Goal: Information Seeking & Learning: Learn about a topic

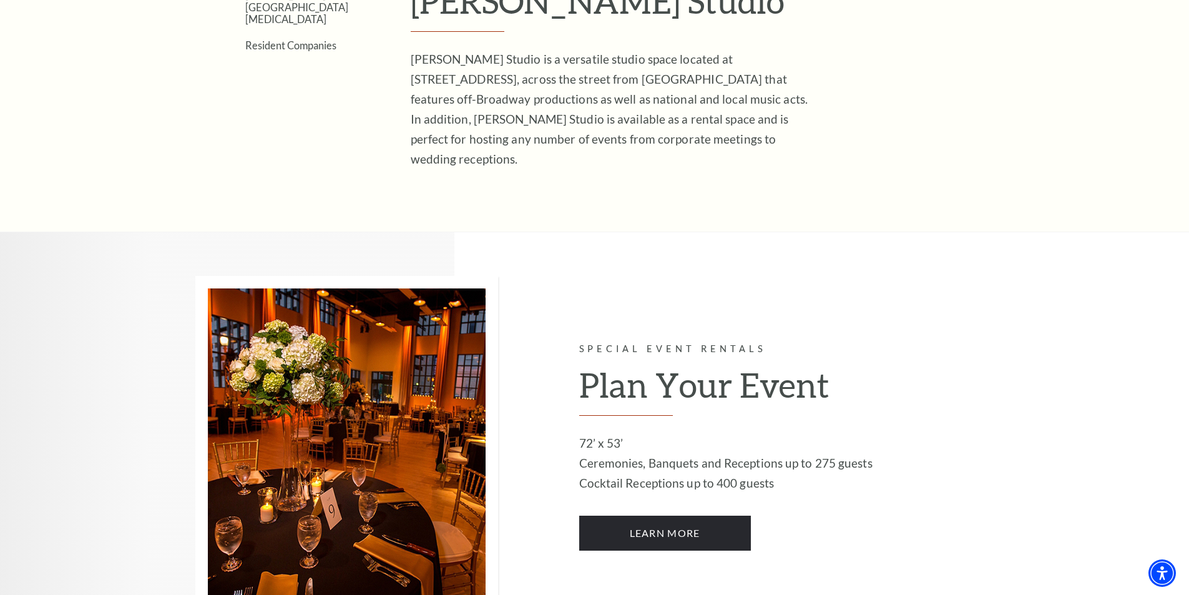
scroll to position [508, 0]
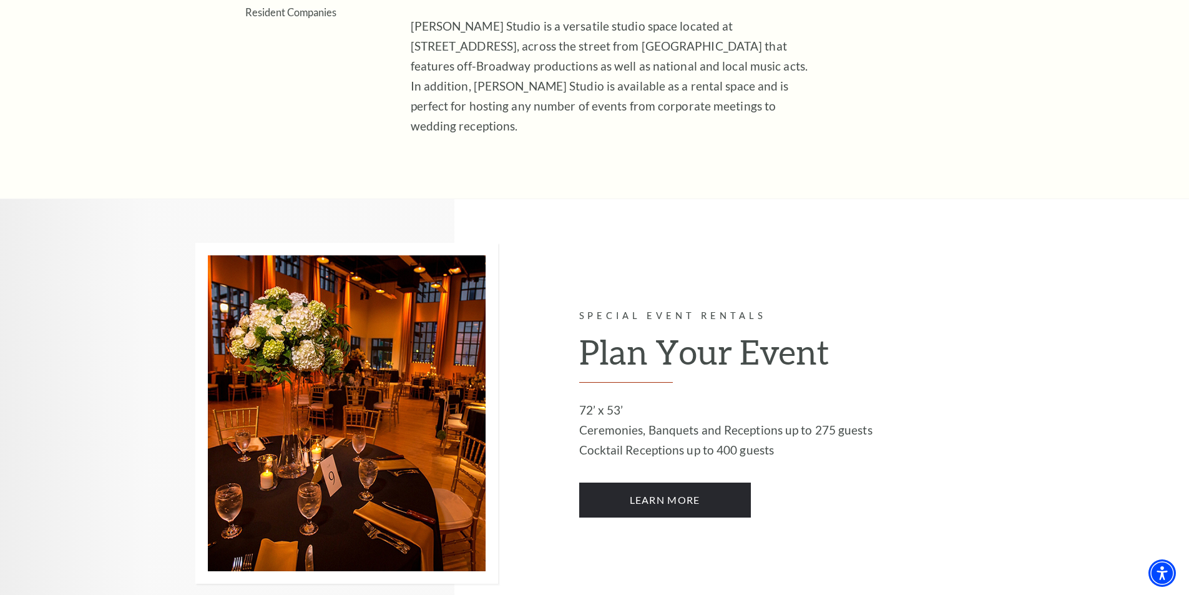
click at [328, 428] on img at bounding box center [346, 413] width 303 height 341
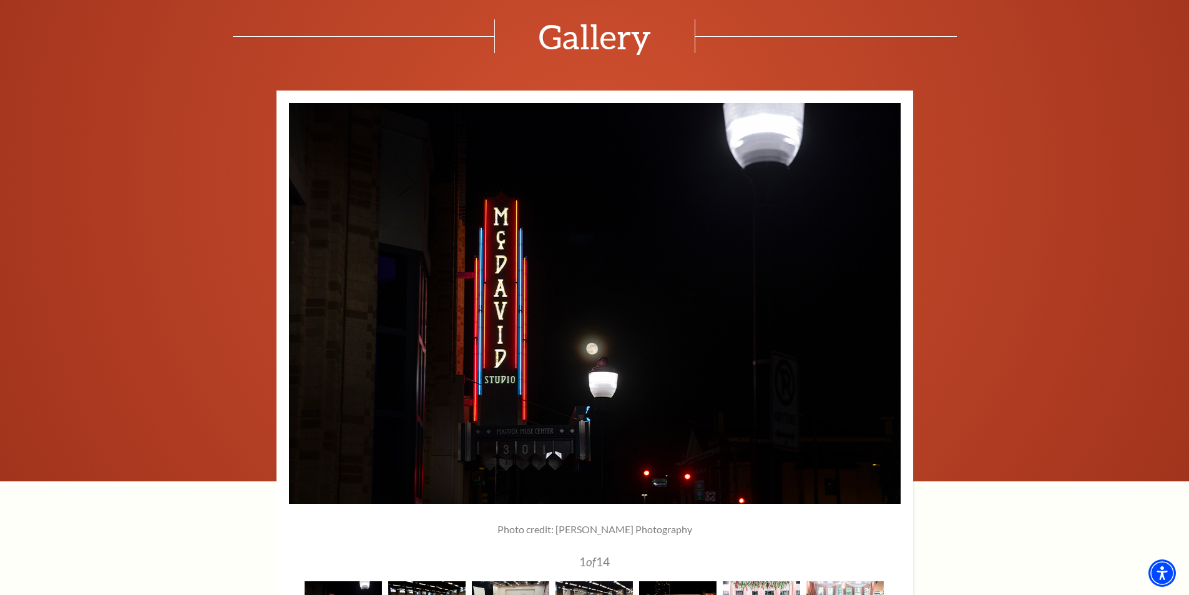
scroll to position [2058, 0]
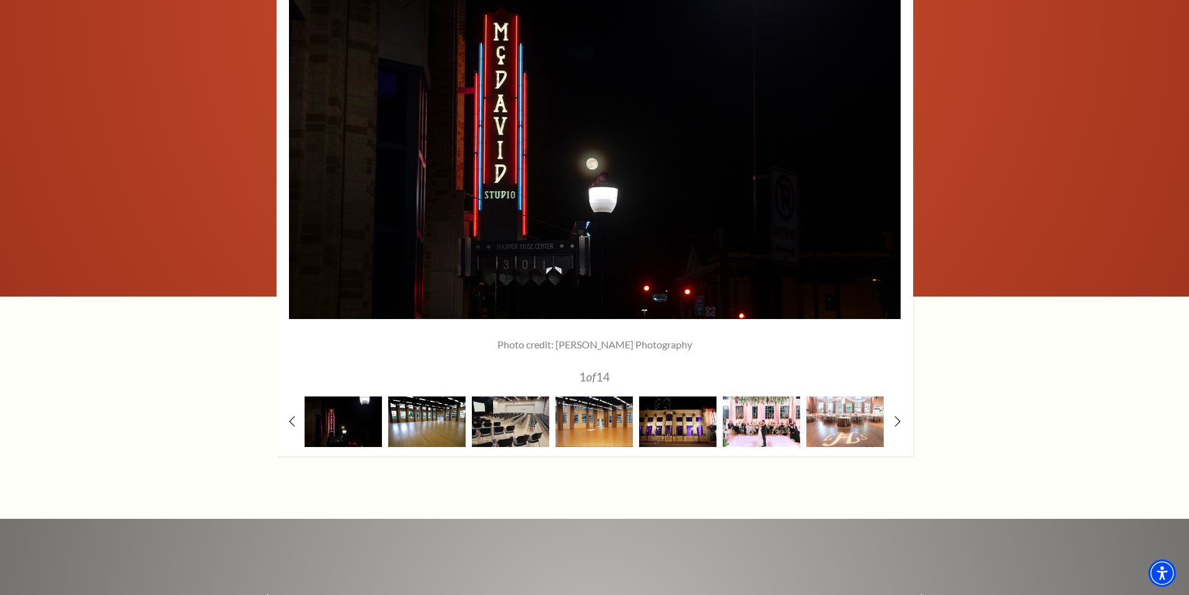
click at [423, 399] on img at bounding box center [426, 421] width 77 height 51
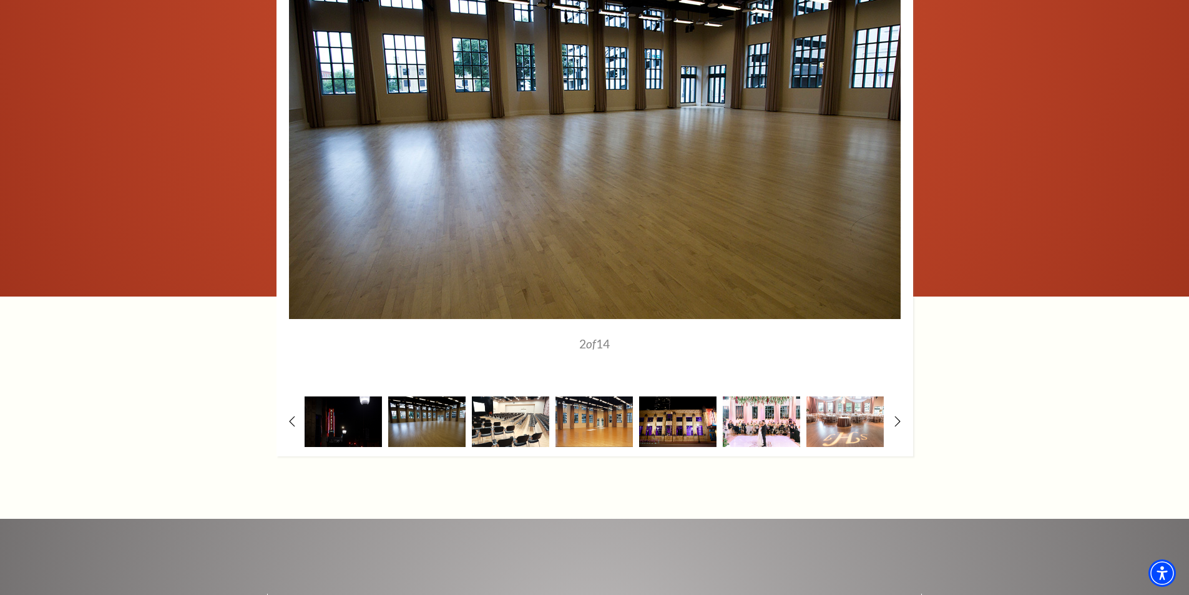
click at [508, 406] on img at bounding box center [510, 421] width 77 height 51
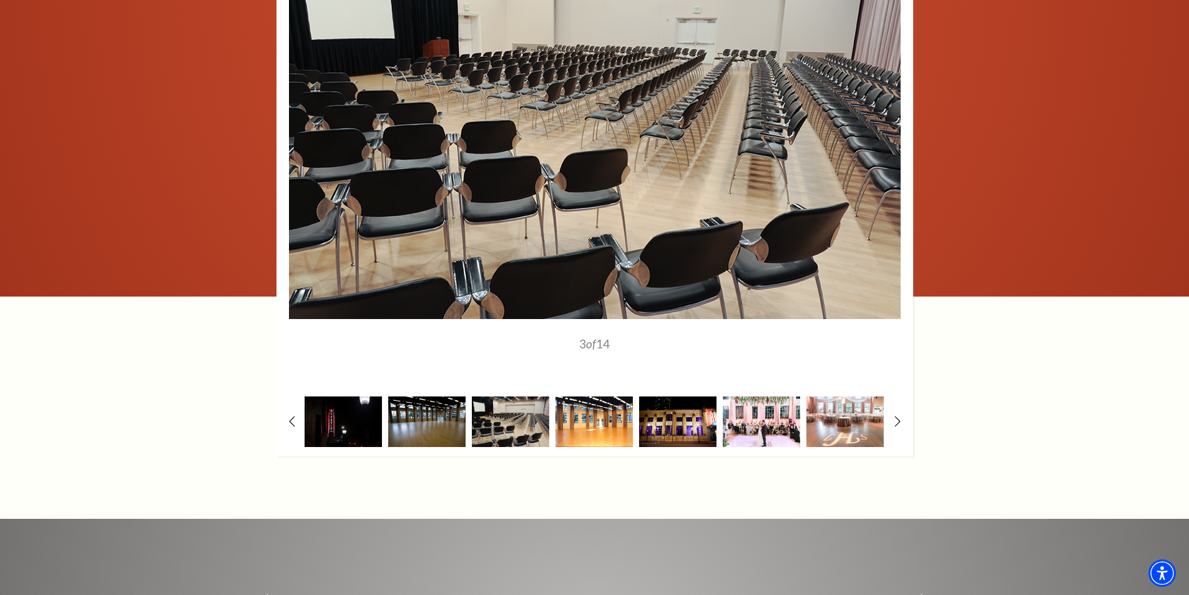
click at [595, 405] on img at bounding box center [594, 421] width 77 height 51
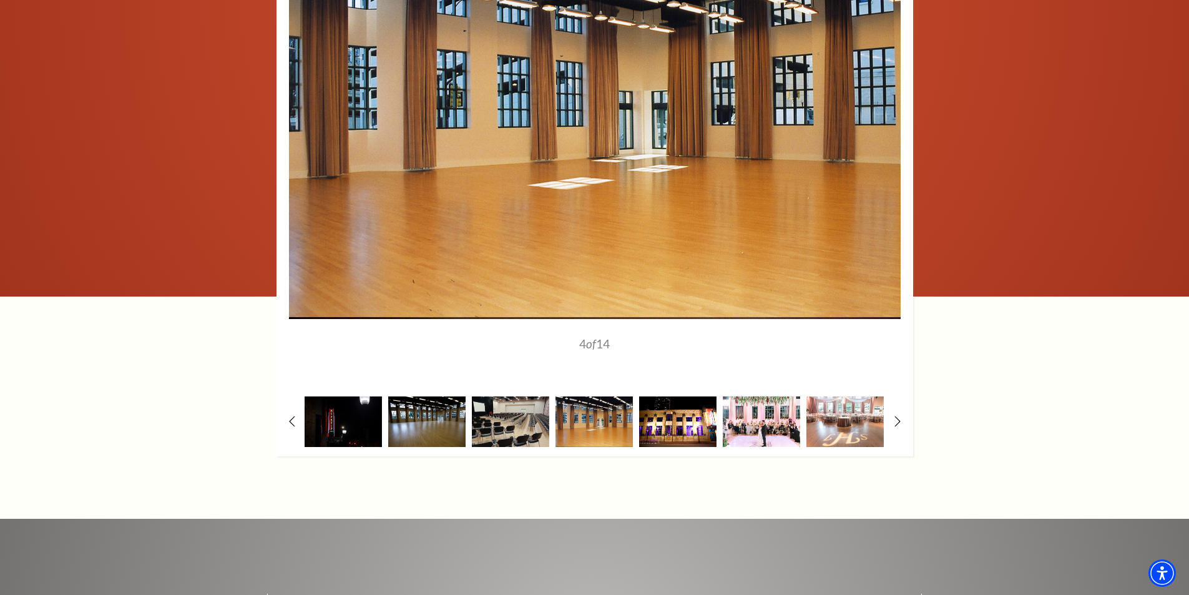
click at [675, 396] on img at bounding box center [677, 421] width 77 height 51
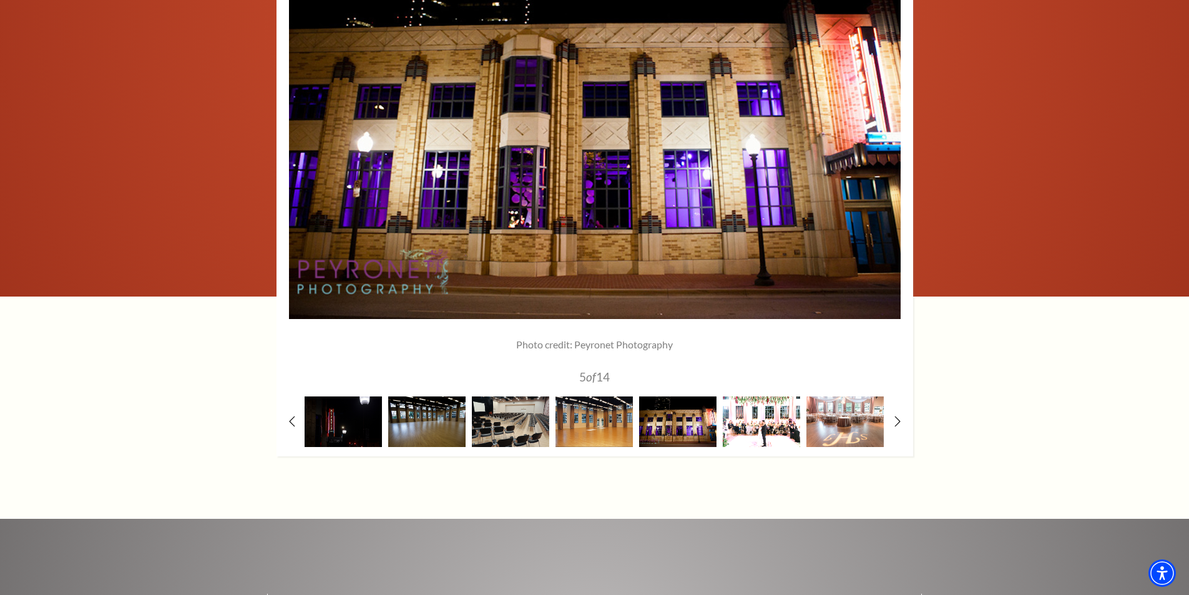
click at [760, 400] on img at bounding box center [761, 421] width 77 height 51
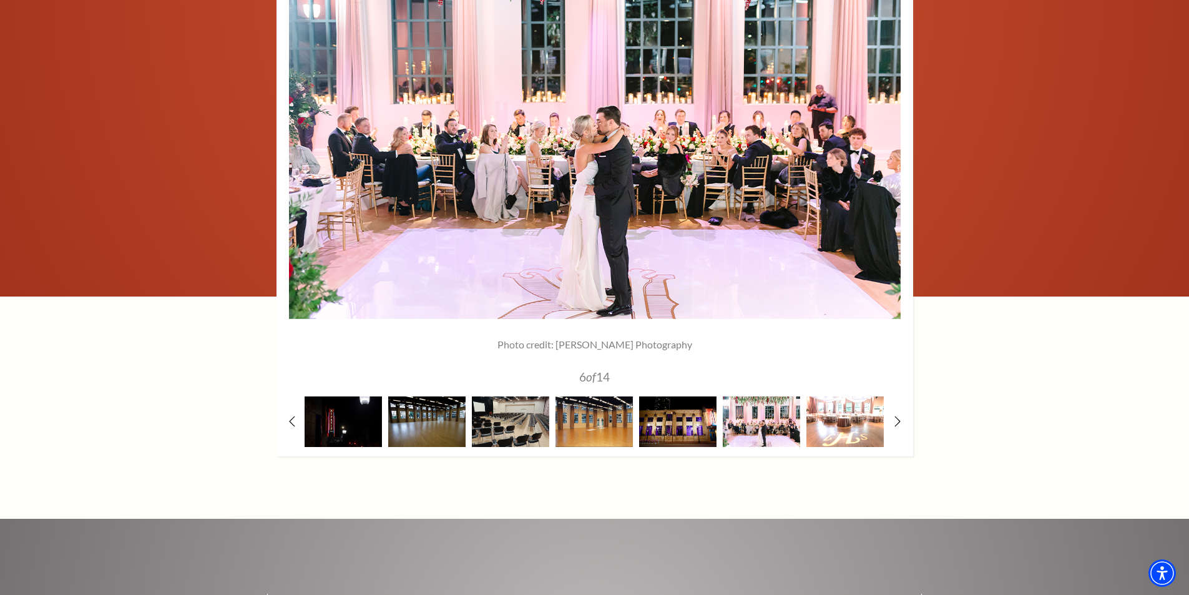
click at [832, 401] on img at bounding box center [845, 421] width 77 height 51
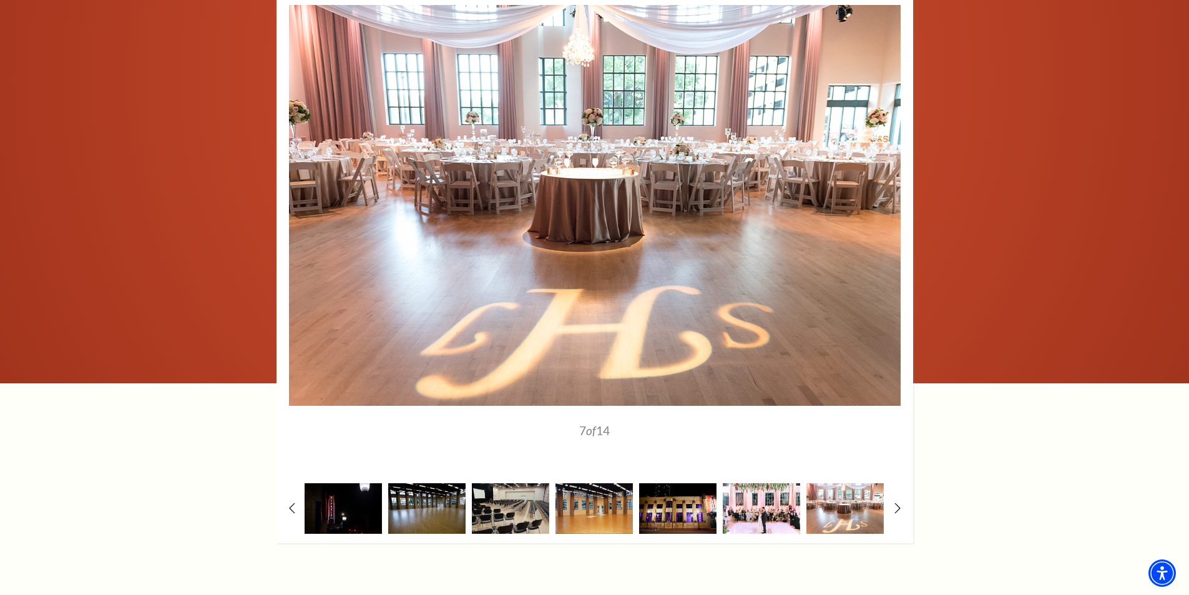
scroll to position [1914, 0]
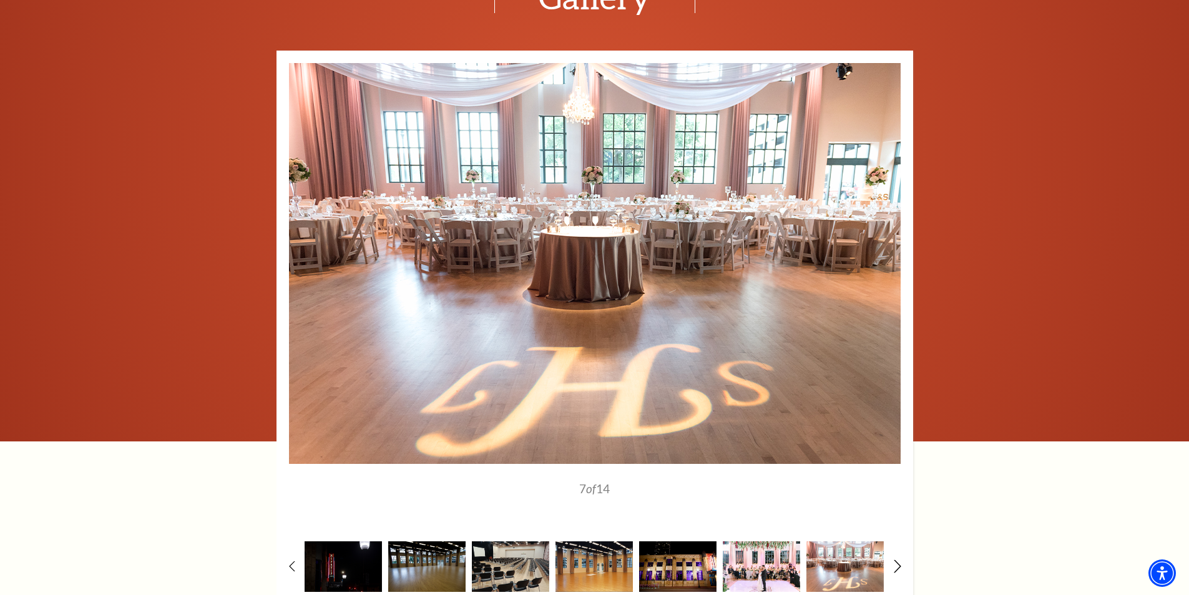
click at [897, 559] on icon at bounding box center [897, 565] width 8 height 13
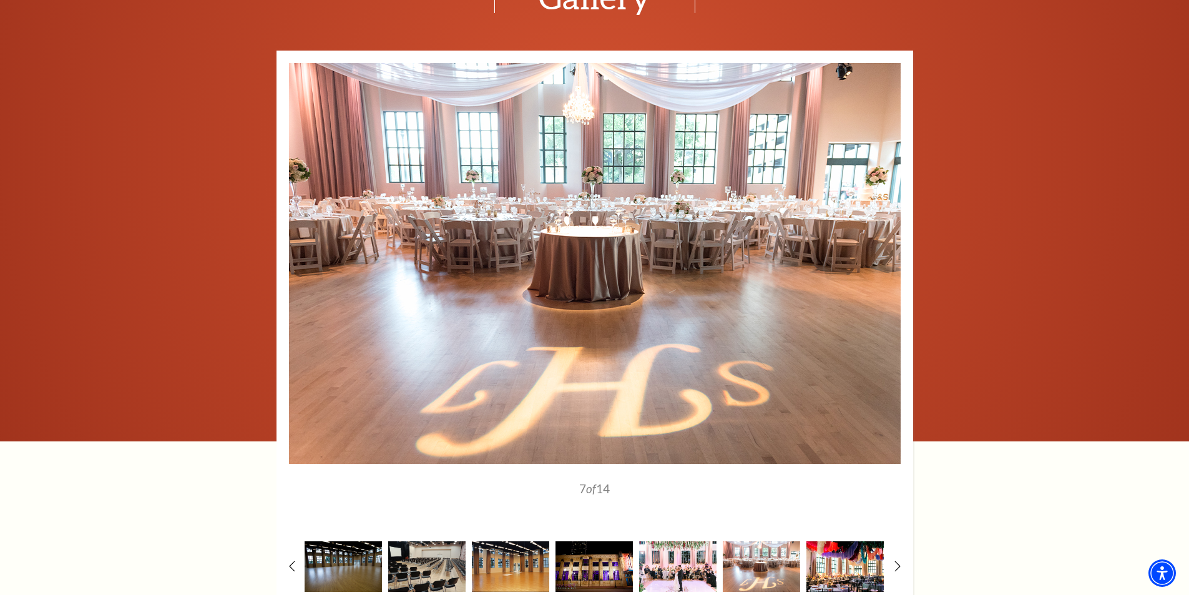
click at [852, 548] on img at bounding box center [845, 566] width 77 height 51
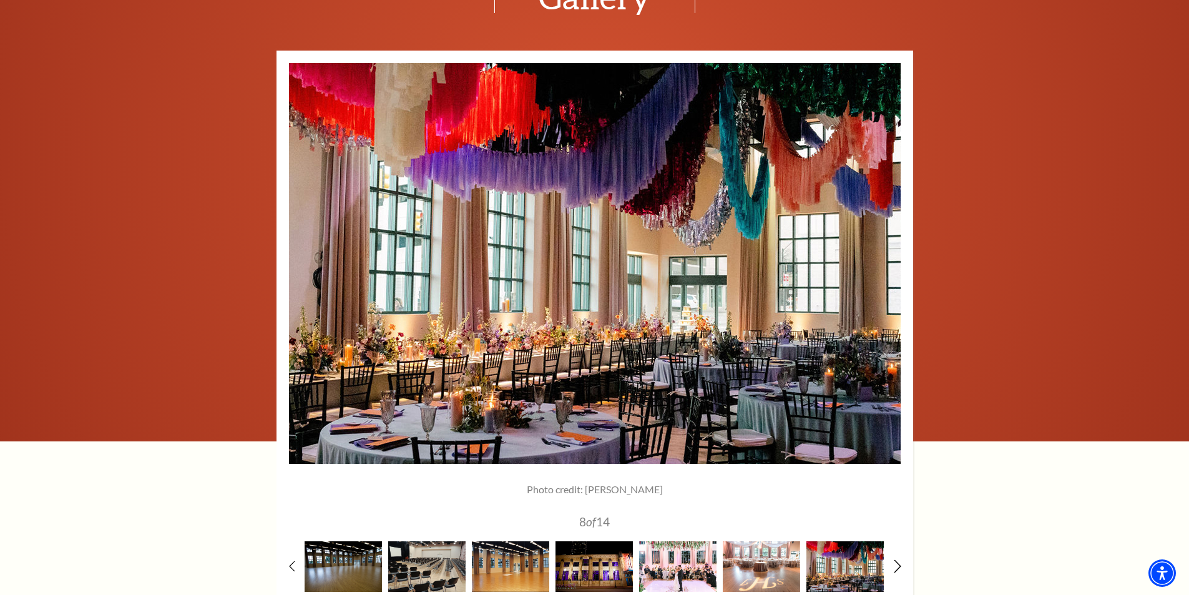
click at [897, 559] on icon at bounding box center [897, 565] width 8 height 13
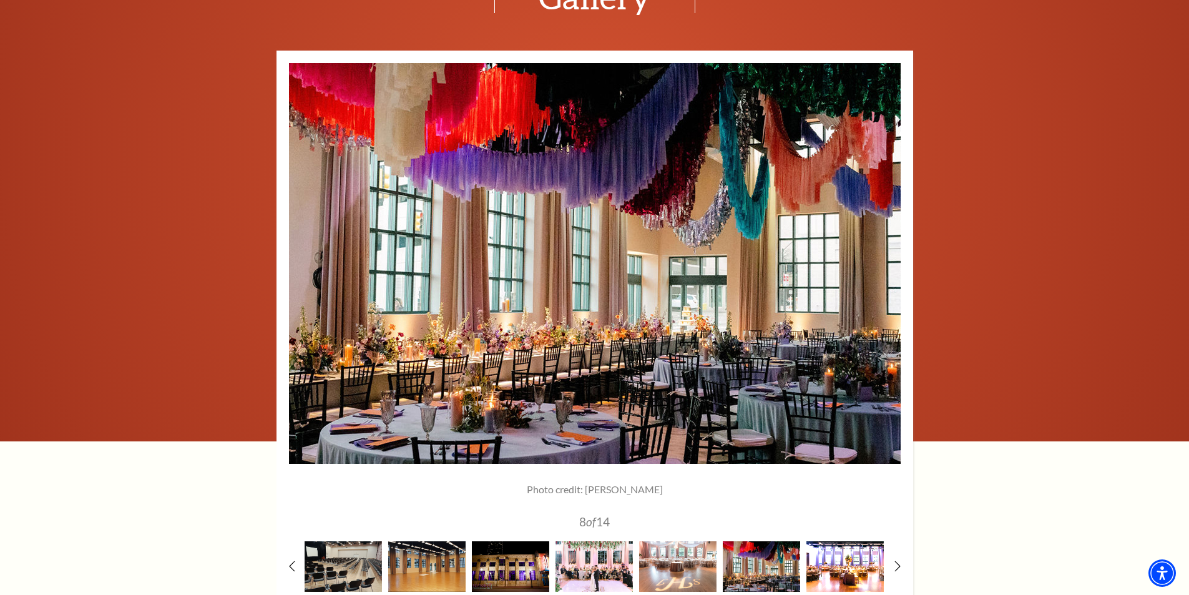
click at [865, 548] on img at bounding box center [845, 566] width 77 height 51
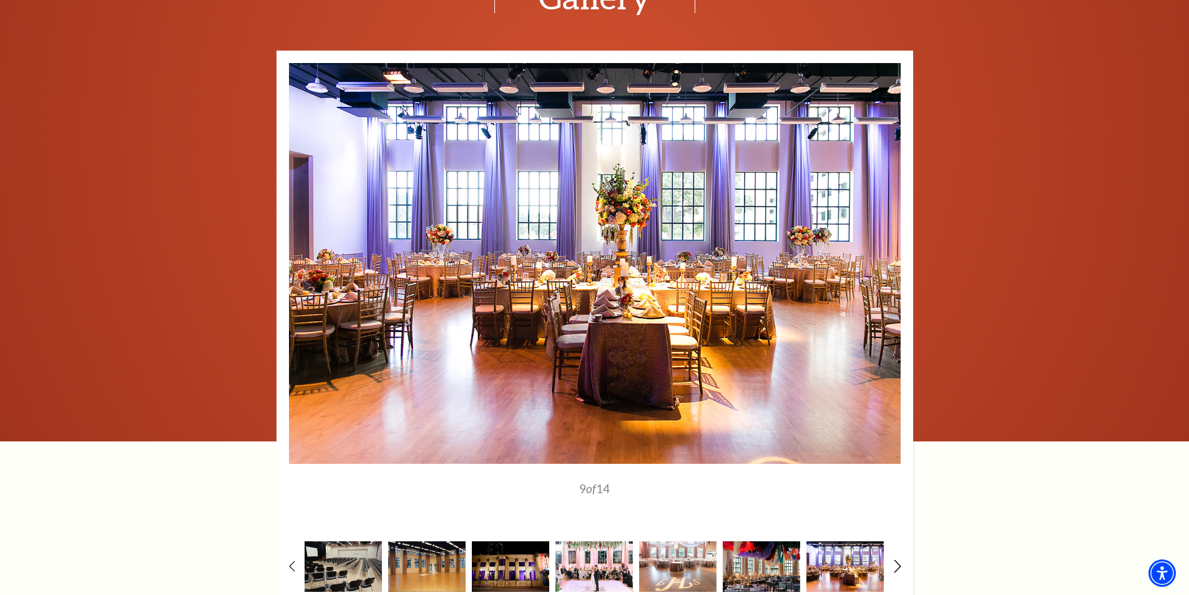
click at [897, 559] on use at bounding box center [897, 565] width 7 height 13
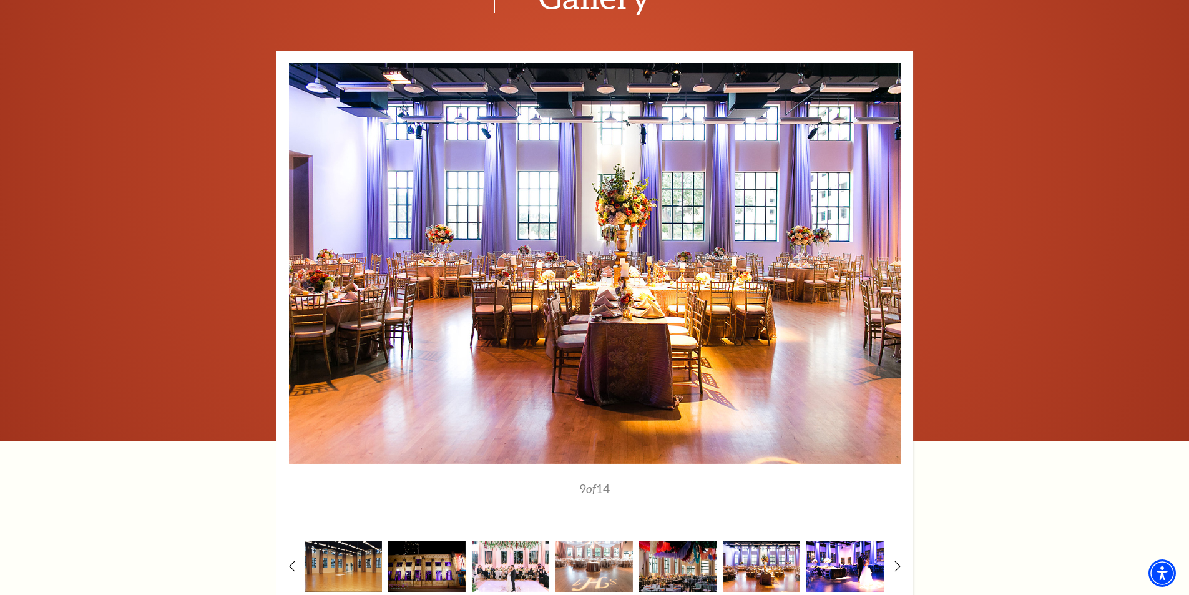
click at [877, 544] on img at bounding box center [845, 566] width 77 height 51
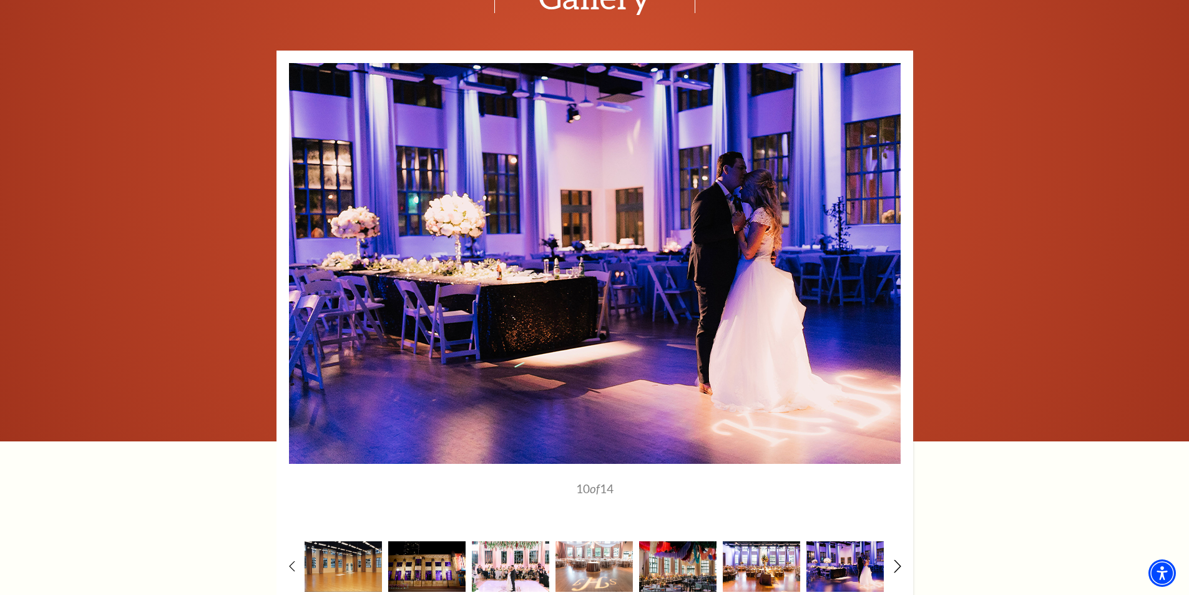
click at [898, 559] on icon at bounding box center [897, 565] width 8 height 13
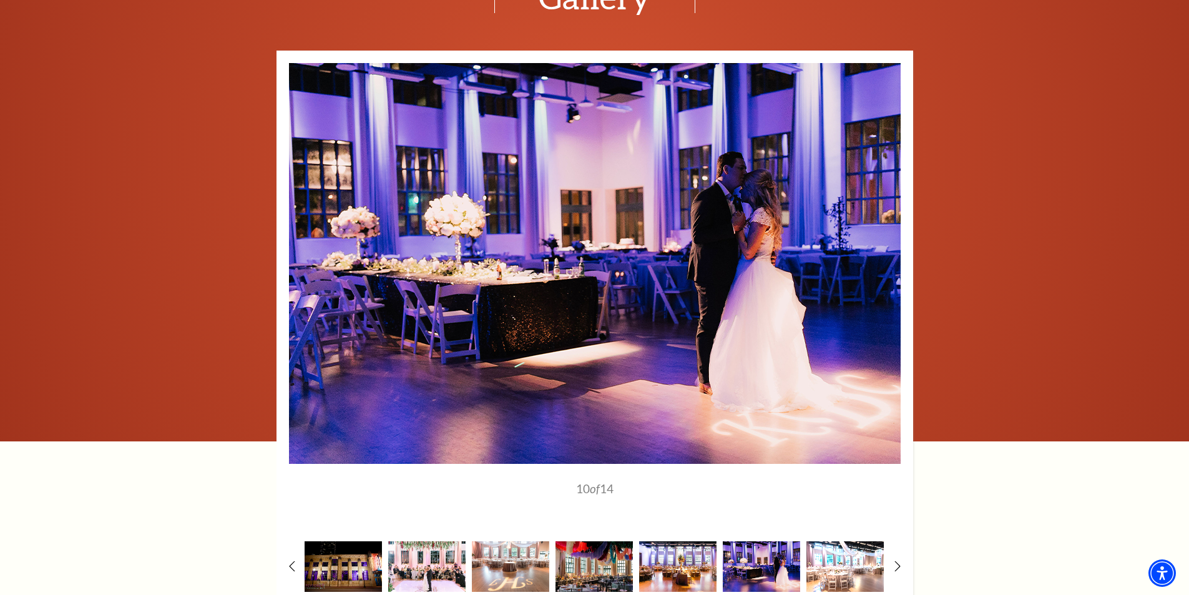
click at [838, 541] on img at bounding box center [845, 566] width 77 height 51
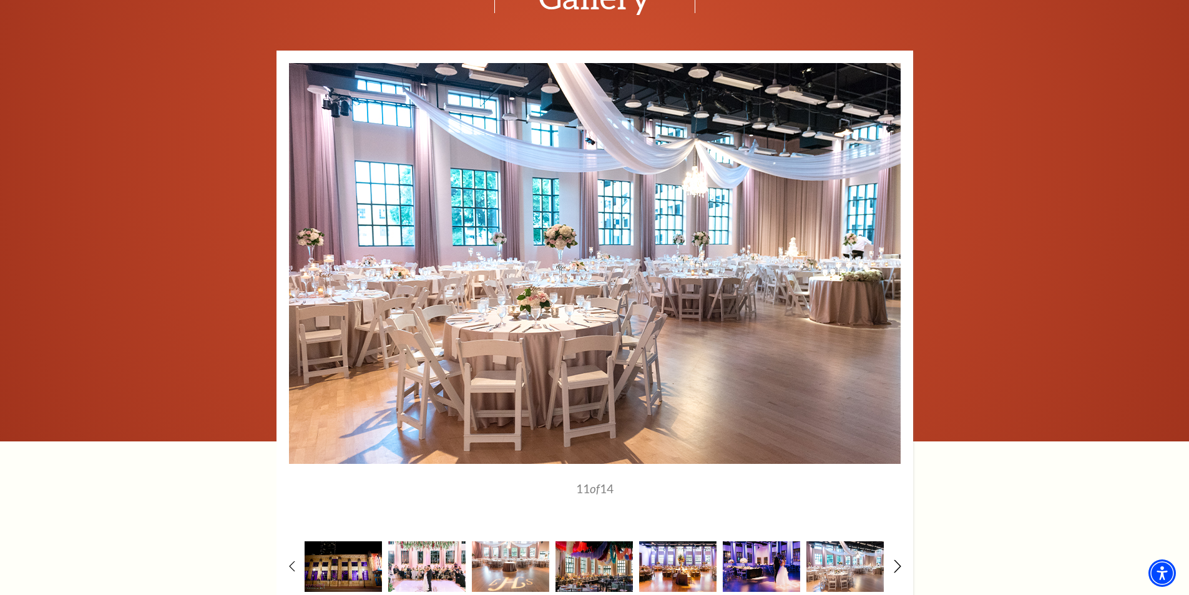
click at [897, 559] on icon at bounding box center [897, 565] width 8 height 13
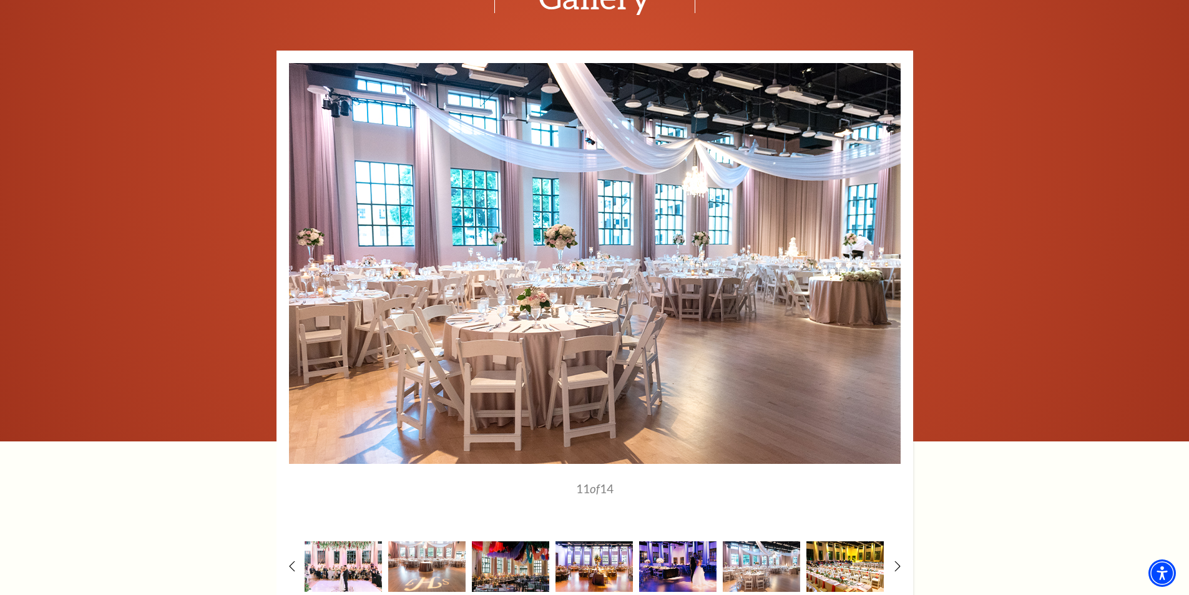
click at [840, 544] on img at bounding box center [845, 566] width 77 height 51
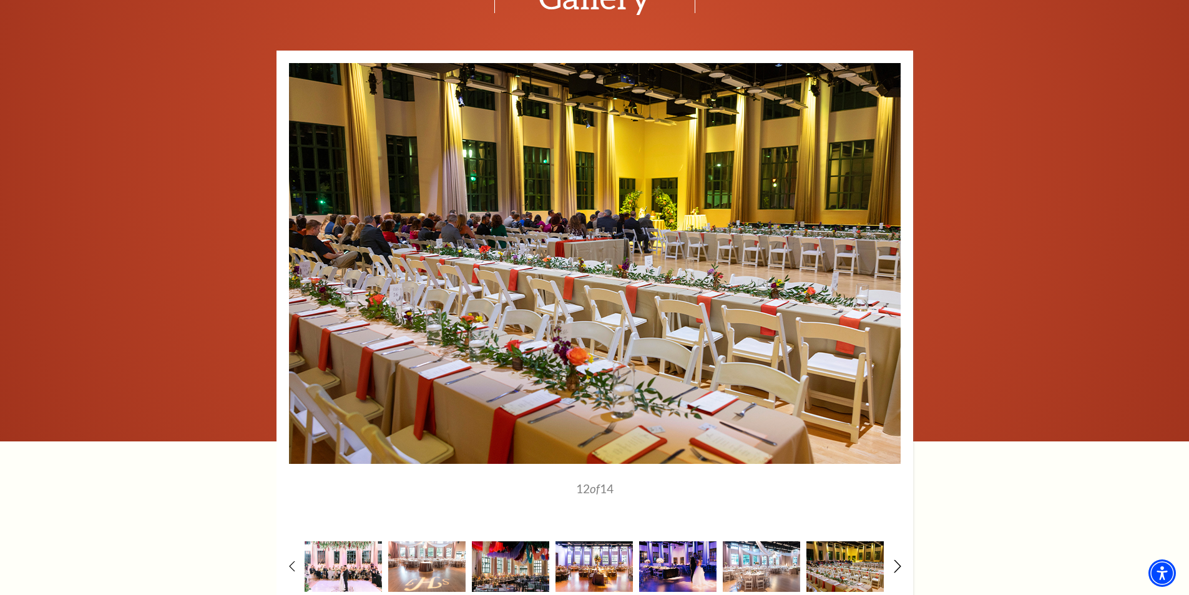
click at [894, 559] on icon at bounding box center [897, 565] width 8 height 13
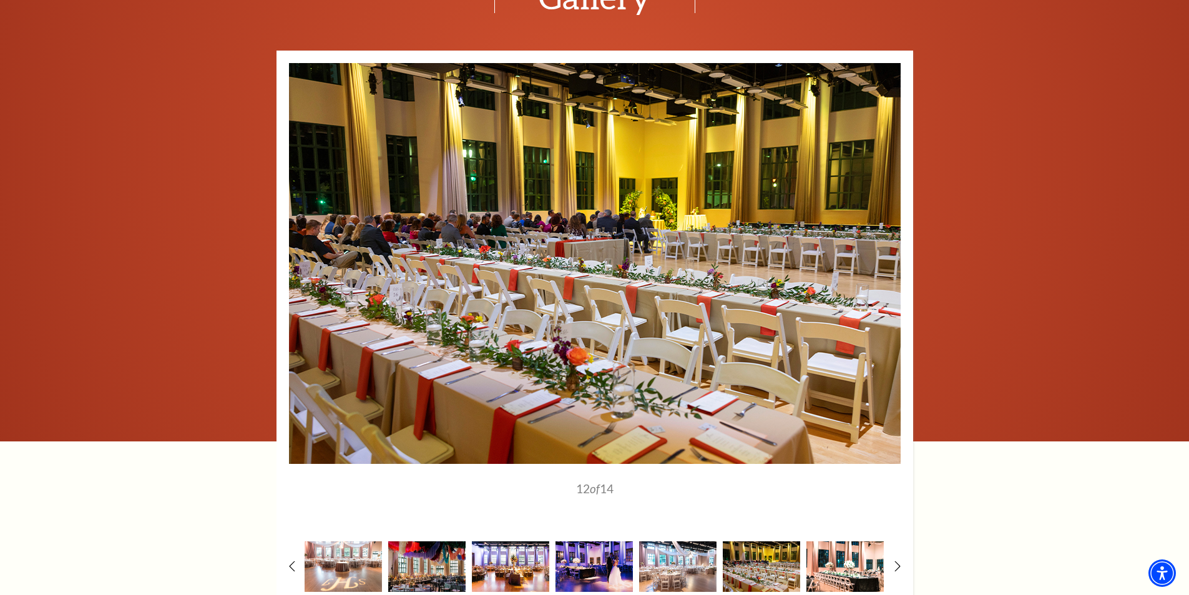
click at [861, 546] on img at bounding box center [845, 566] width 77 height 51
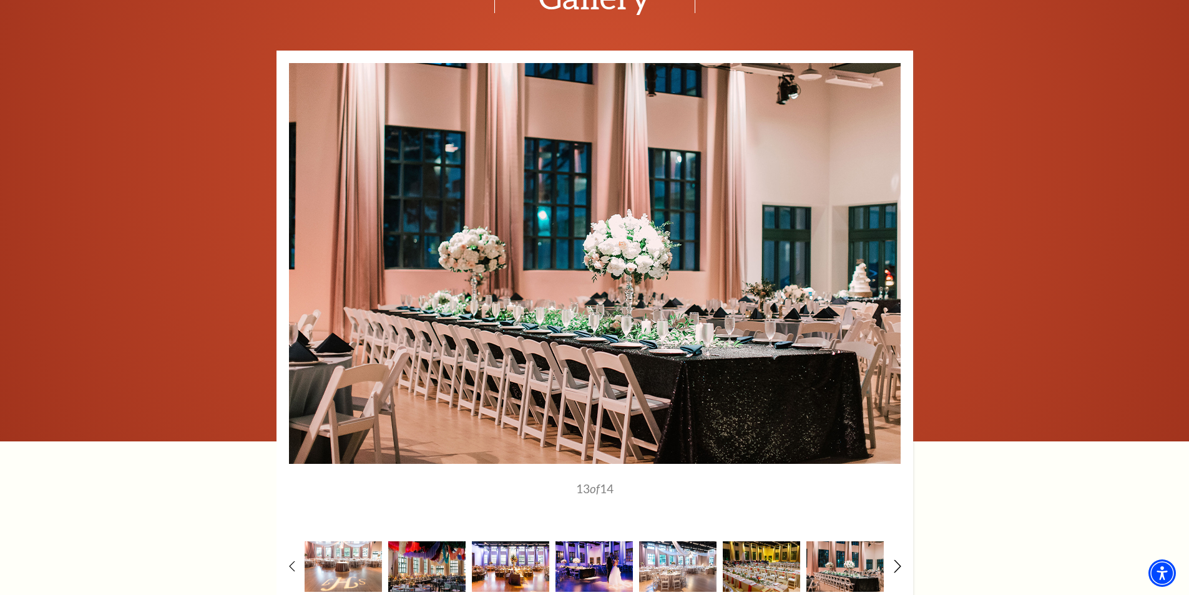
click at [900, 559] on use at bounding box center [897, 565] width 7 height 13
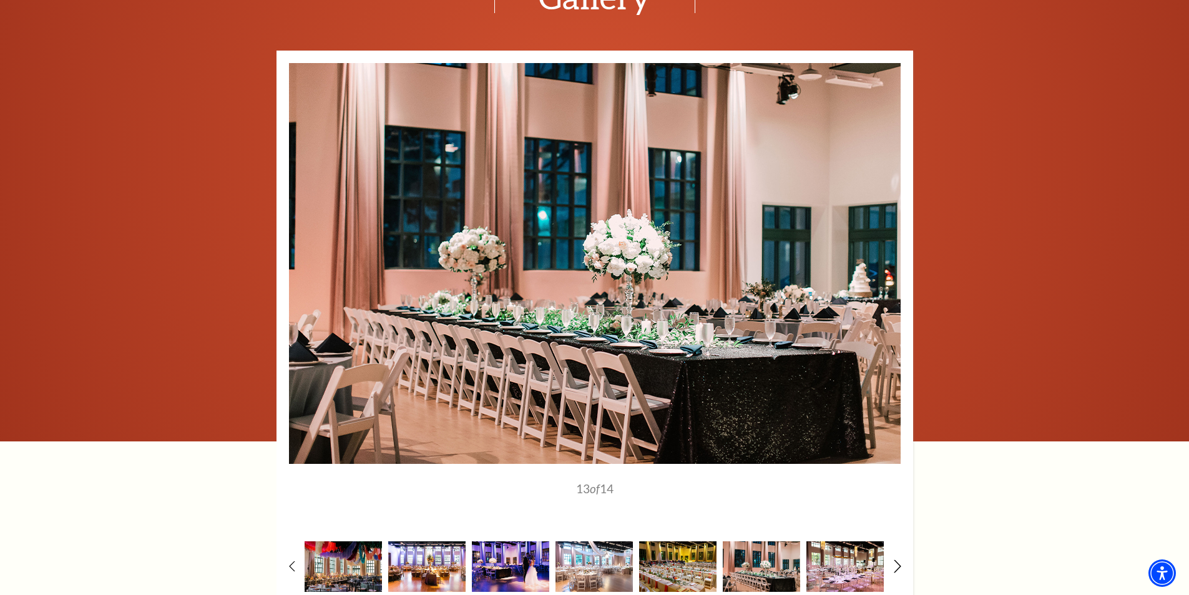
click at [900, 559] on use at bounding box center [897, 565] width 7 height 13
